Goal: Task Accomplishment & Management: Manage account settings

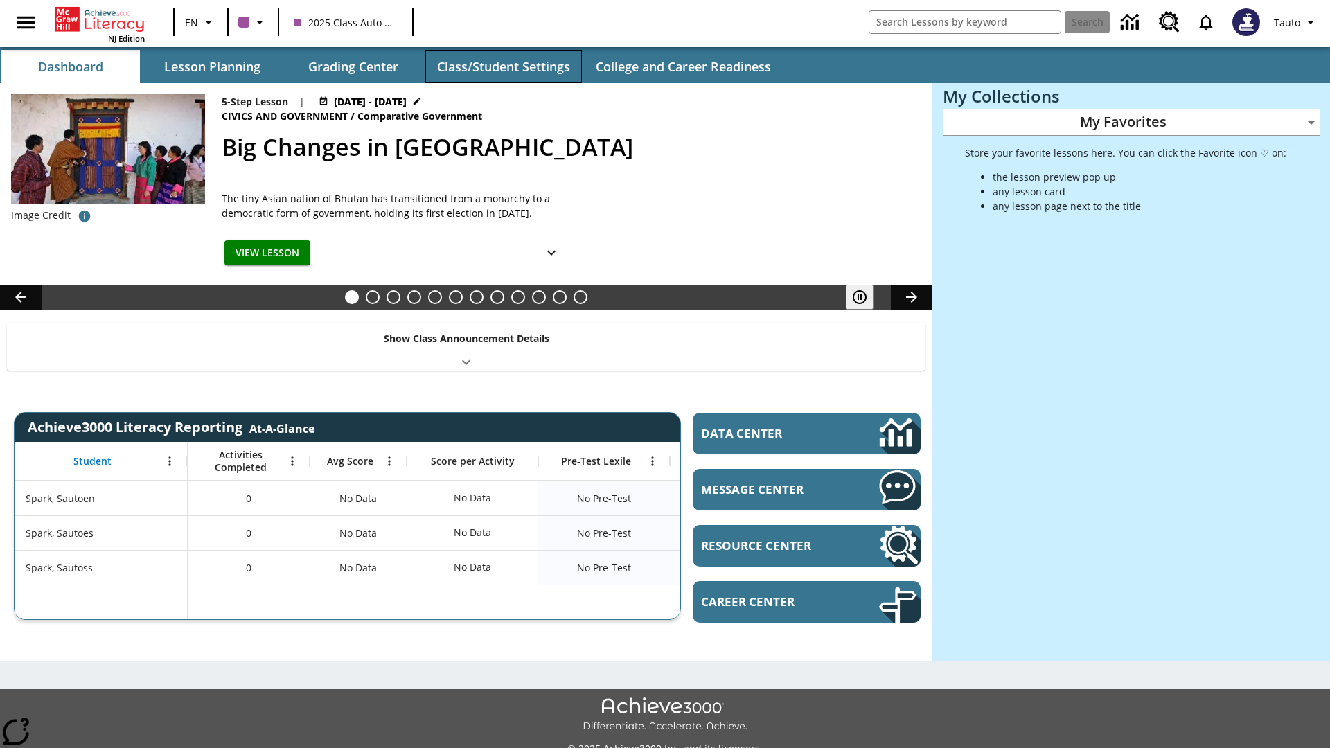
click at [503, 67] on button "Class/Student Settings" at bounding box center [503, 66] width 157 height 33
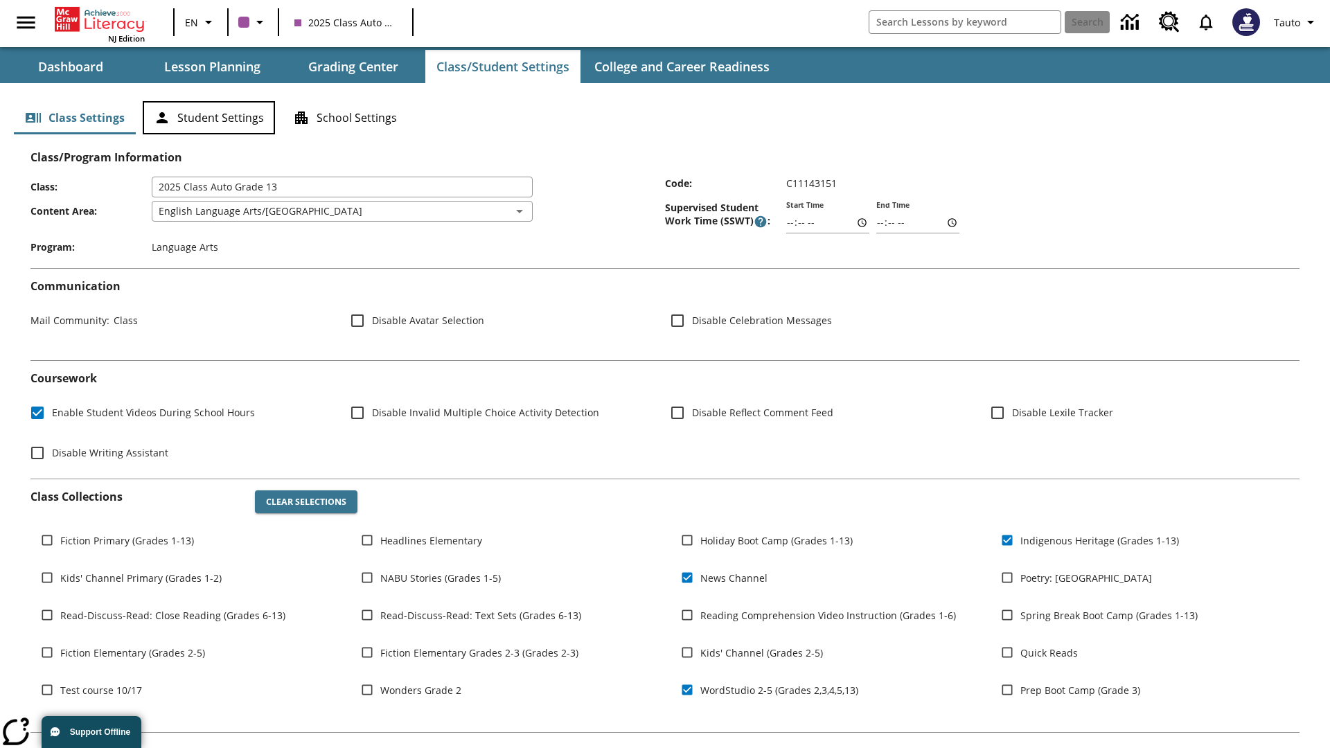
click at [209, 118] on button "Student Settings" at bounding box center [209, 117] width 132 height 33
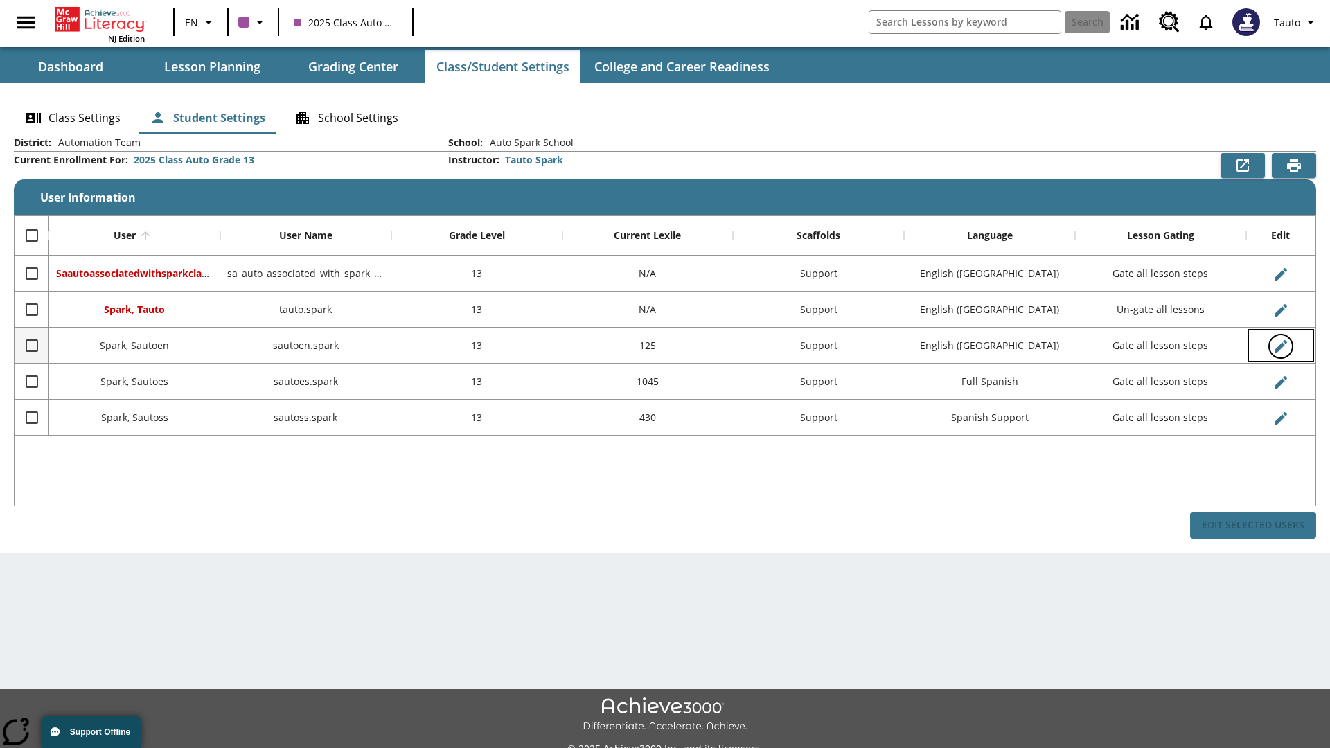
click at [1280, 346] on icon "Edit User" at bounding box center [1281, 346] width 12 height 12
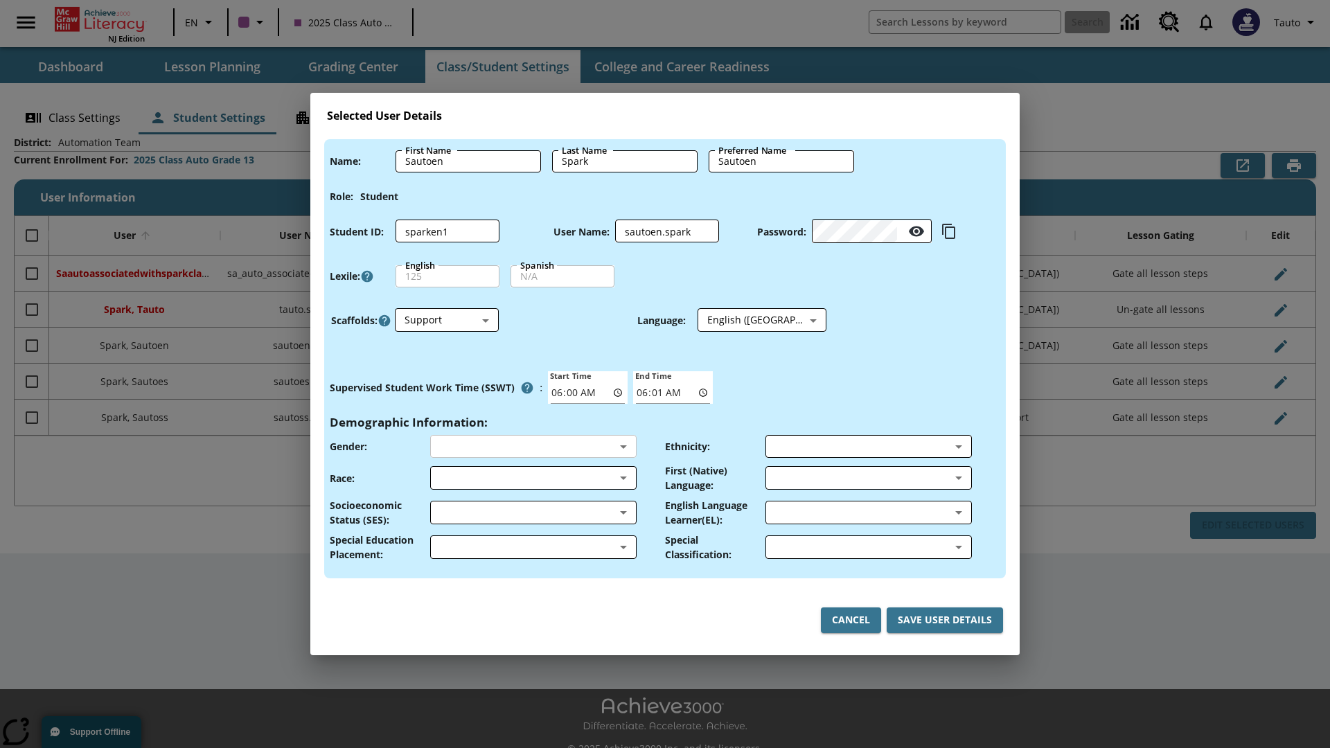
click at [533, 446] on body "Skip to main content NJ Edition EN 2025 Class Auto Grade 13 Search 0 Tauto Dash…" at bounding box center [665, 389] width 1330 height 779
click at [533, 478] on body "Skip to main content NJ Edition EN 2025 Class Auto Grade 13 Search 0 Tauto Dash…" at bounding box center [665, 389] width 1330 height 779
click at [533, 513] on body "Skip to main content NJ Edition EN 2025 Class Auto Grade 13 Search 0 Tauto Dash…" at bounding box center [665, 389] width 1330 height 779
click at [533, 547] on body "Skip to main content NJ Edition EN 2025 Class Auto Grade 13 Search 0 Tauto Dash…" at bounding box center [665, 389] width 1330 height 779
click at [868, 446] on body "Skip to main content NJ Edition EN 2025 Class Auto Grade 13 Search 0 Tauto Dash…" at bounding box center [665, 389] width 1330 height 779
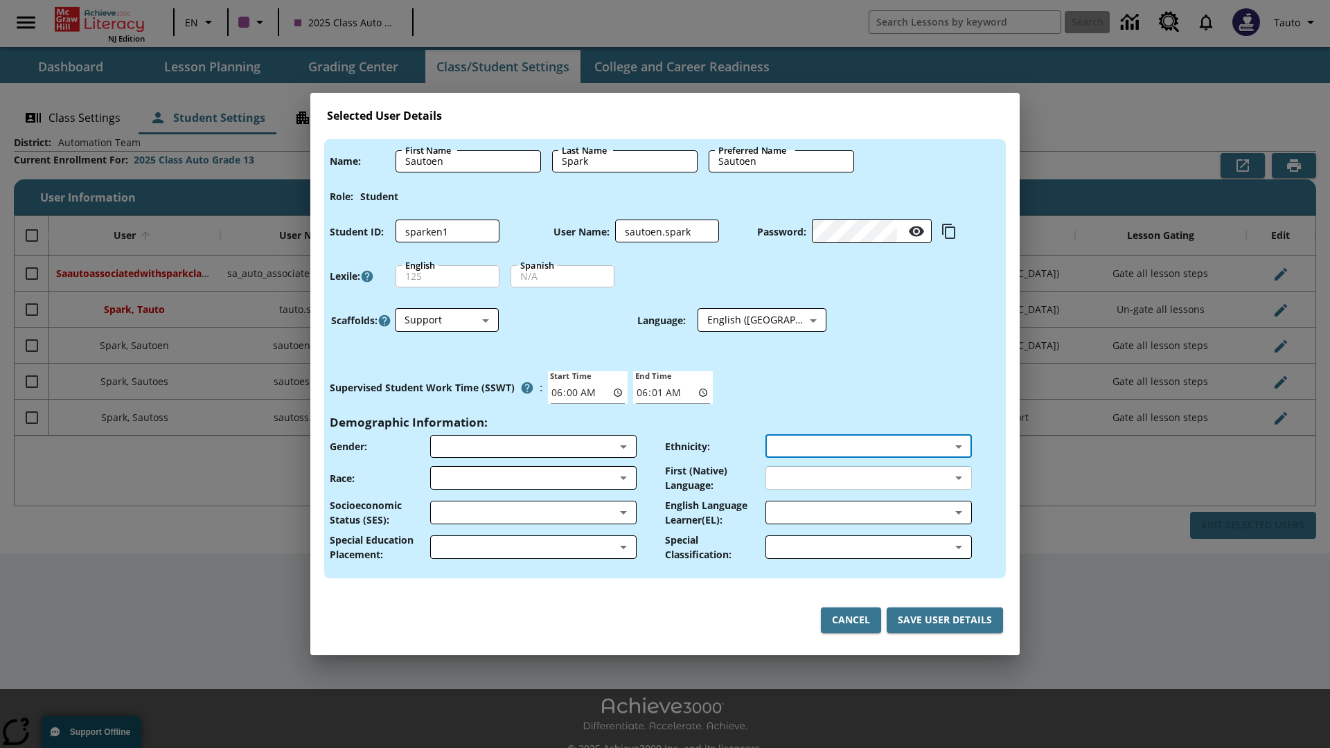
click at [868, 478] on body "Skip to main content NJ Edition EN 2025 Class Auto Grade 13 Search 0 Tauto Dash…" at bounding box center [665, 389] width 1330 height 779
click at [868, 513] on body "Skip to main content NJ Edition EN 2025 Class Auto Grade 13 Search 0 Tauto Dash…" at bounding box center [665, 389] width 1330 height 779
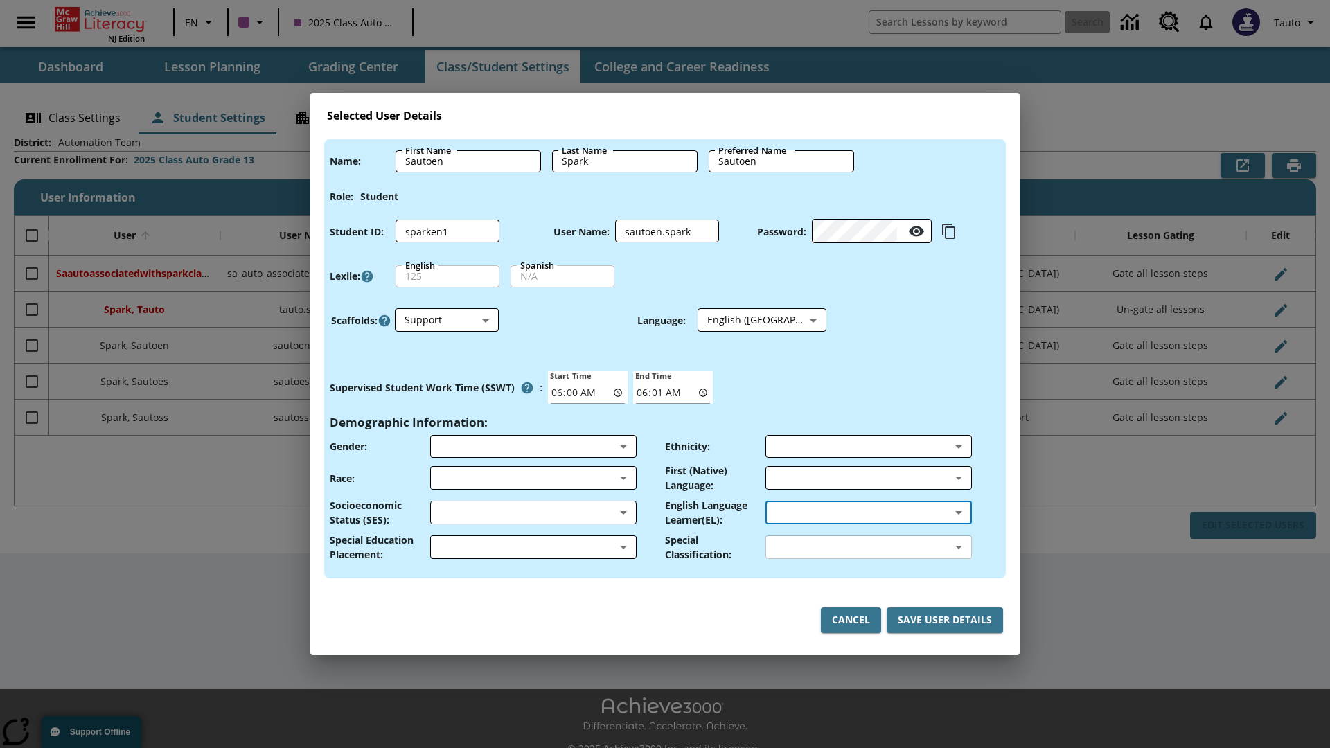
click at [868, 547] on body "Skip to main content NJ Edition EN 2025 Class Auto Grade 13 Search 0 Tauto Dash…" at bounding box center [665, 389] width 1330 height 779
